Goal: Task Accomplishment & Management: Manage account settings

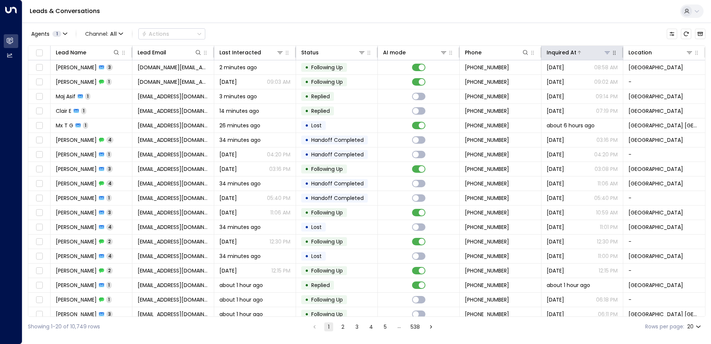
click at [605, 50] on icon at bounding box center [608, 52] width 6 height 6
click at [583, 16] on div "Leads & Conversations" at bounding box center [366, 11] width 689 height 23
click at [687, 55] on icon at bounding box center [690, 52] width 6 height 6
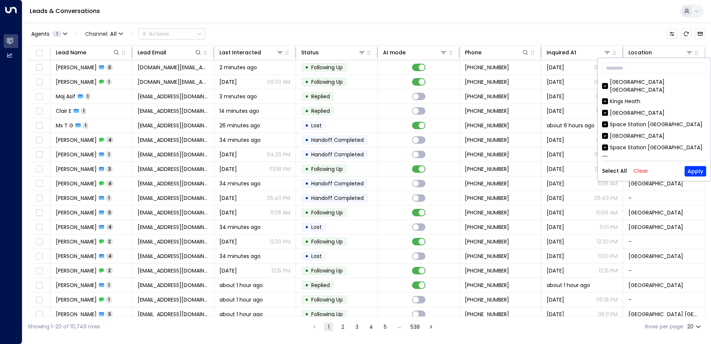
click at [640, 168] on button "Clear" at bounding box center [641, 171] width 15 height 6
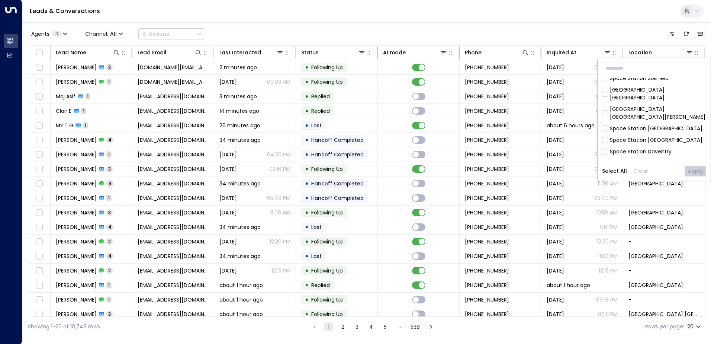
scroll to position [186, 0]
click at [638, 162] on div "[GEOGRAPHIC_DATA] [GEOGRAPHIC_DATA]" at bounding box center [658, 170] width 96 height 16
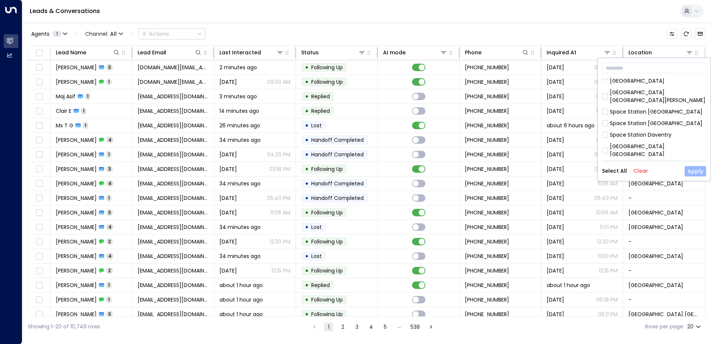
click at [690, 170] on button "Apply" at bounding box center [696, 171] width 22 height 10
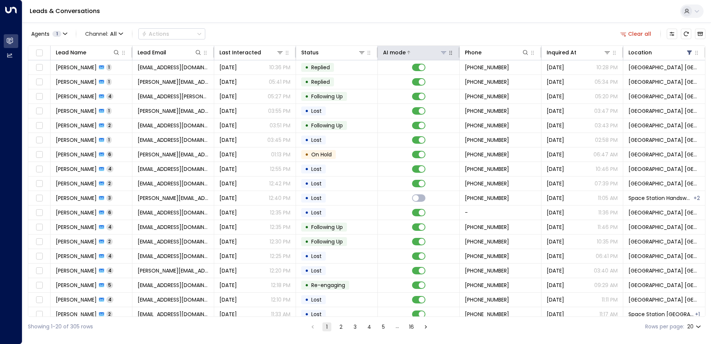
click at [441, 51] on icon at bounding box center [444, 52] width 6 height 6
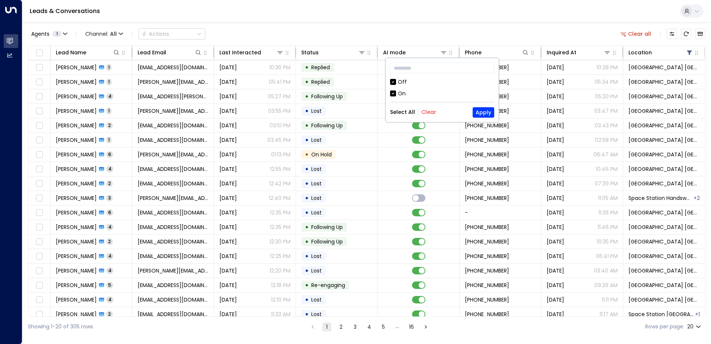
click at [397, 84] on div "Off" at bounding box center [442, 82] width 104 height 8
click at [489, 109] on button "Apply" at bounding box center [484, 112] width 22 height 10
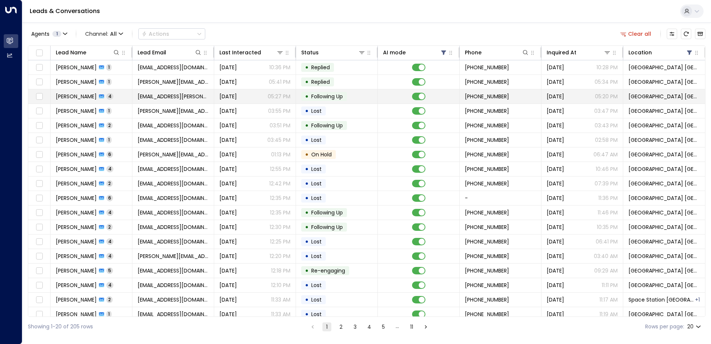
click at [141, 101] on td "[EMAIL_ADDRESS][PERSON_NAME][DOMAIN_NAME]" at bounding box center [173, 96] width 82 height 14
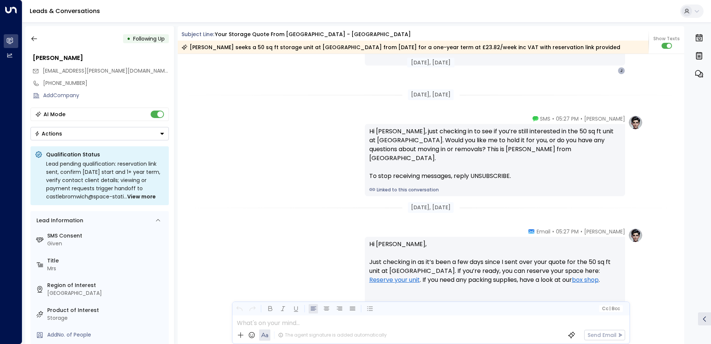
scroll to position [879, 0]
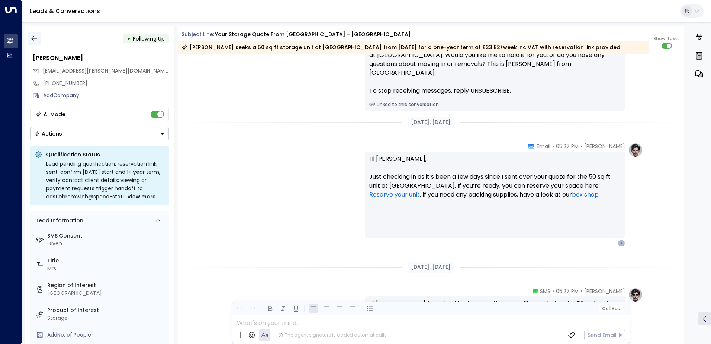
click at [31, 39] on icon "button" at bounding box center [34, 38] width 7 height 7
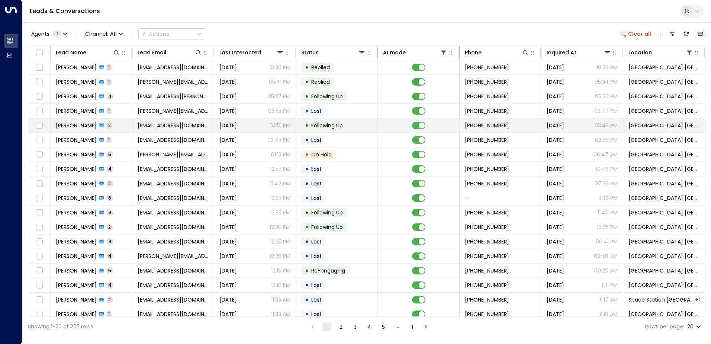
click at [152, 129] on td "[EMAIL_ADDRESS][DOMAIN_NAME]" at bounding box center [173, 125] width 82 height 14
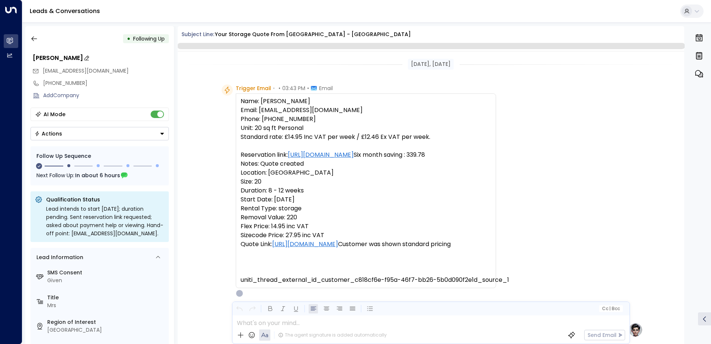
scroll to position [525, 0]
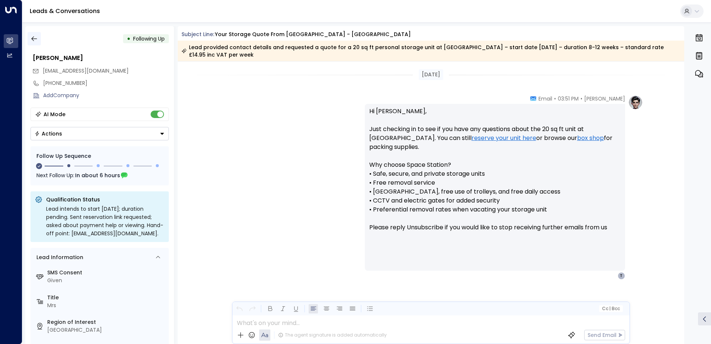
click at [34, 43] on button "button" at bounding box center [34, 38] width 13 height 13
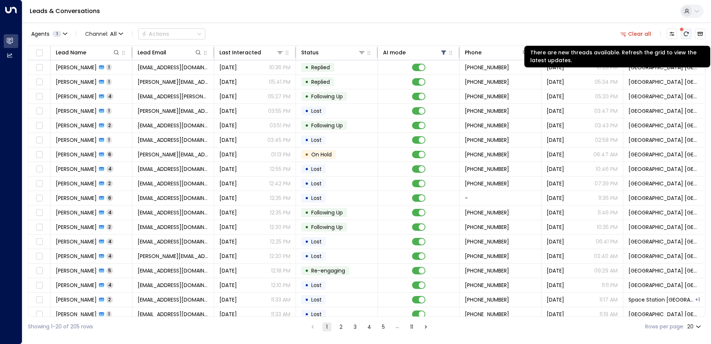
click at [688, 33] on icon "There are new threads available. Refresh the grid to view the latest updates." at bounding box center [686, 34] width 5 height 4
